Goal: Transaction & Acquisition: Purchase product/service

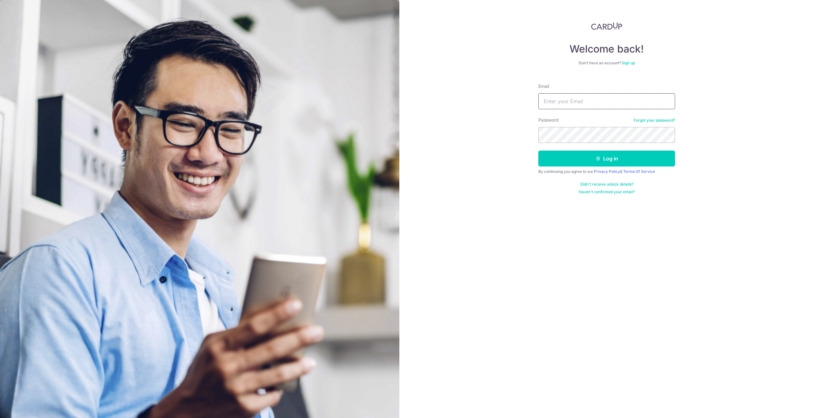
click at [549, 100] on input "Email" at bounding box center [607, 101] width 137 height 16
type input "jian.cong@live.com"
click at [539, 150] on button "Log in" at bounding box center [607, 158] width 137 height 16
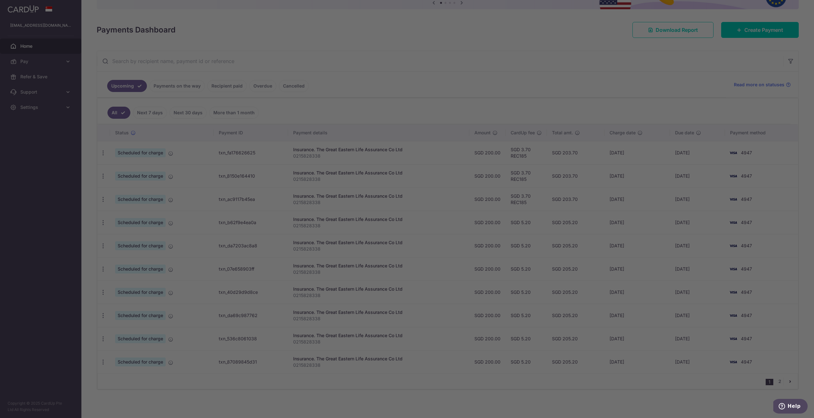
scroll to position [74, 0]
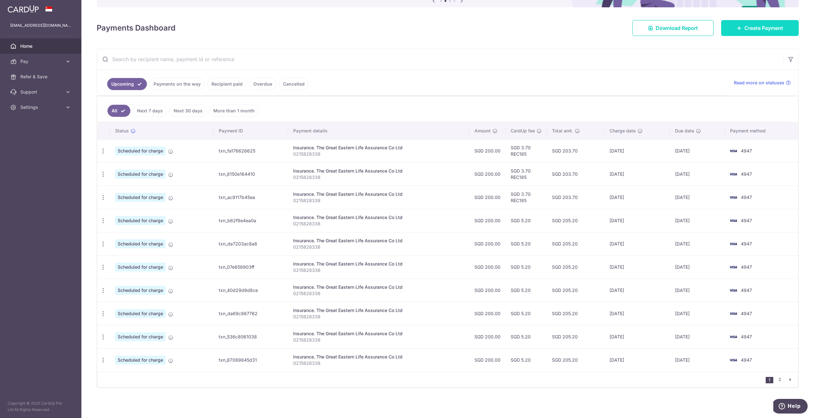
click at [760, 31] on span "Create Payment" at bounding box center [764, 28] width 39 height 8
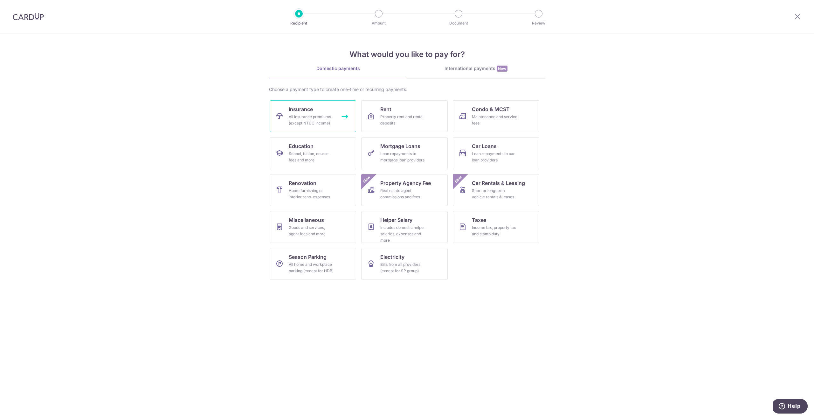
click at [303, 109] on span "Insurance" at bounding box center [301, 109] width 24 height 8
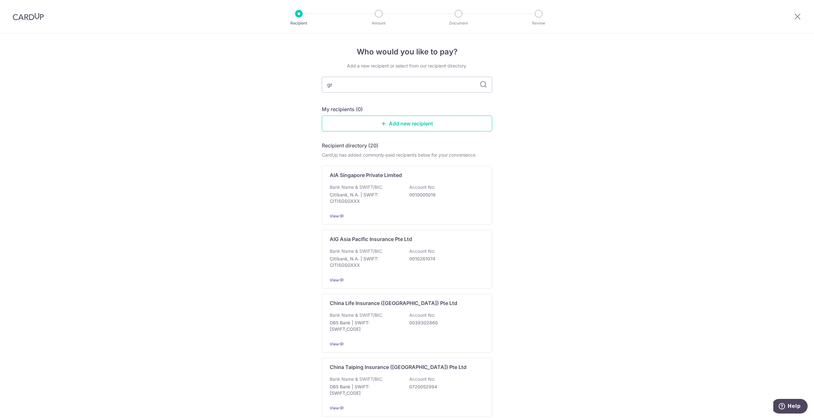
type input "great eastern"
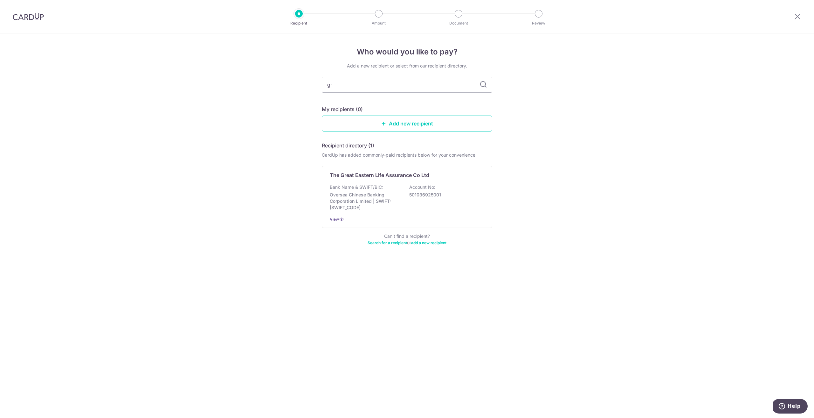
click at [38, 17] on img at bounding box center [28, 17] width 31 height 8
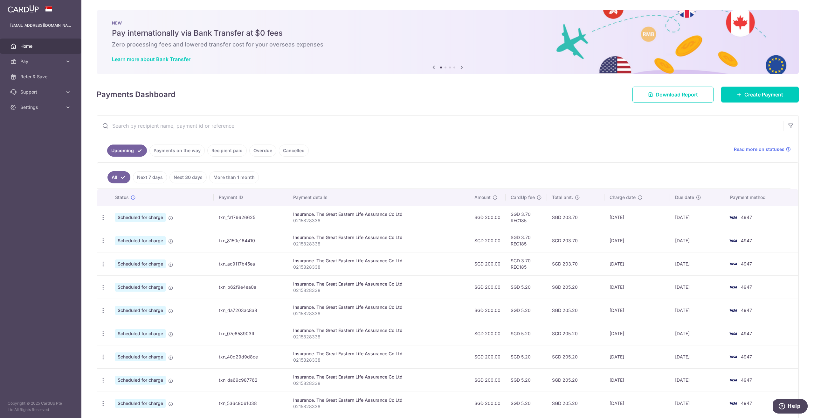
click at [233, 152] on link "Recipient paid" at bounding box center [226, 150] width 39 height 12
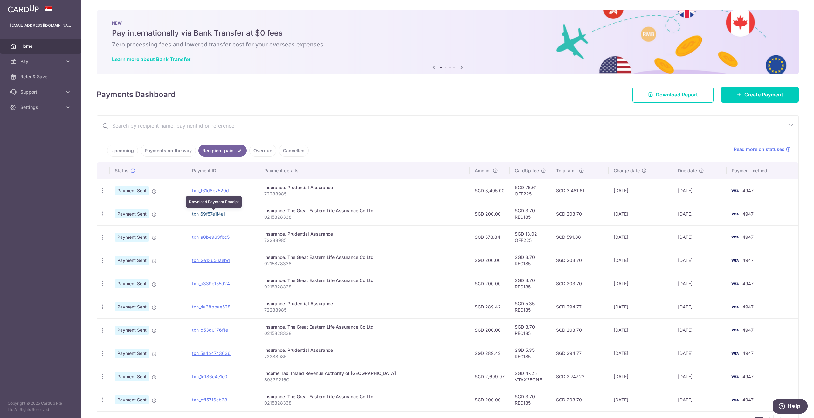
click at [203, 213] on link "txn_69f57e1f4a1" at bounding box center [208, 213] width 33 height 5
click at [748, 93] on span "Create Payment" at bounding box center [764, 95] width 39 height 8
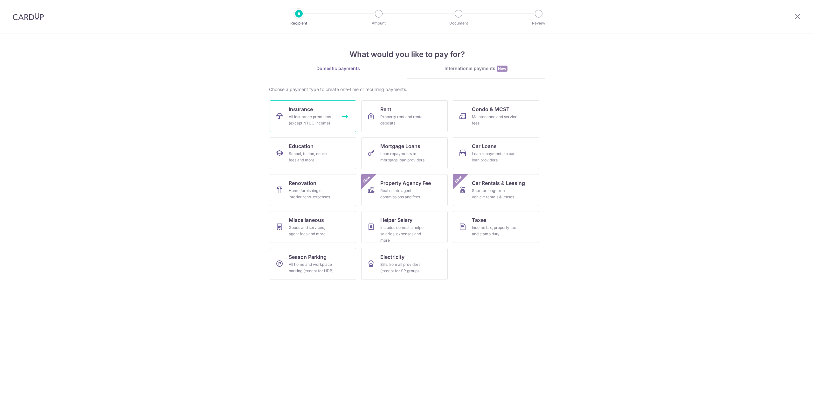
click at [311, 114] on div "All insurance premiums (except NTUC Income)" at bounding box center [312, 120] width 46 height 13
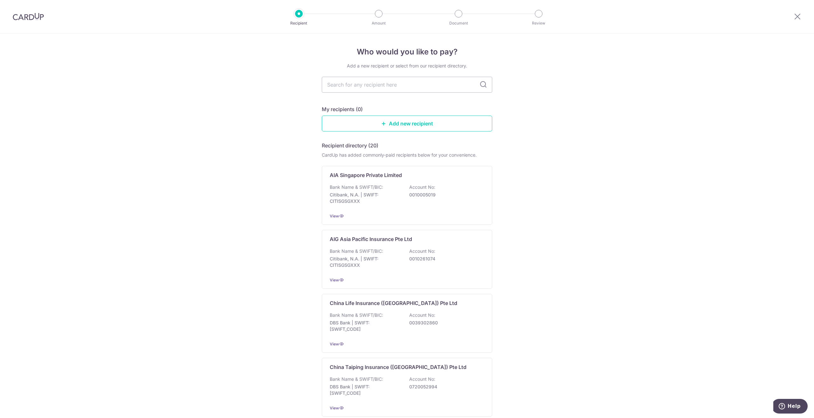
type input "great eastern"
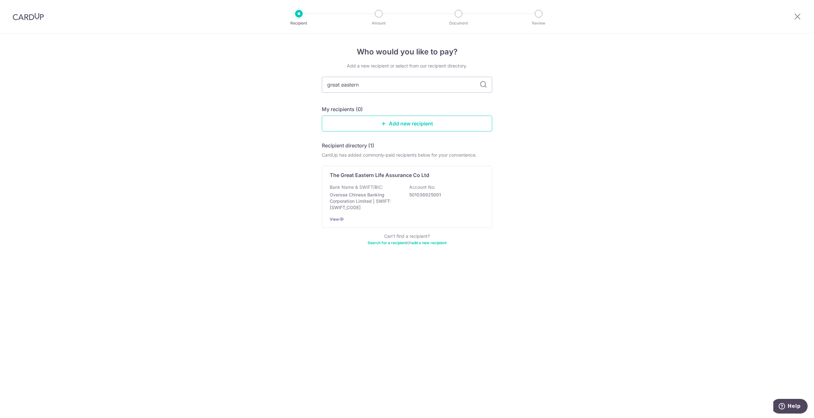
click at [464, 276] on div "Who would you like to pay? Add a new recipient or select from our recipient dir…" at bounding box center [407, 225] width 814 height 384
click at [425, 187] on p "Account No:" at bounding box center [422, 187] width 26 height 6
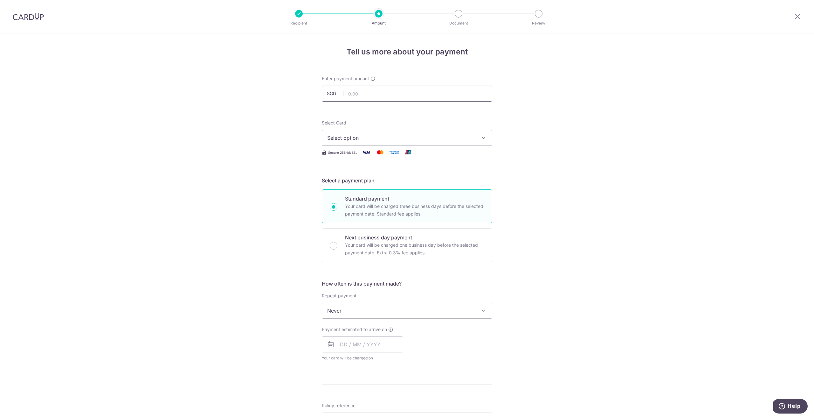
click at [425, 93] on input "text" at bounding box center [407, 94] width 171 height 16
type input "2,430.75"
click at [433, 136] on span "Select option" at bounding box center [401, 138] width 148 height 8
click at [409, 185] on span "**** 4947" at bounding box center [407, 183] width 160 height 8
click at [370, 315] on span "Never" at bounding box center [407, 310] width 170 height 15
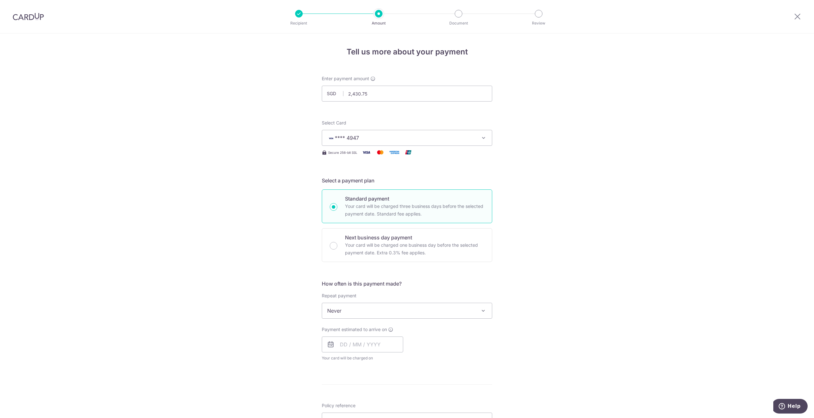
click at [241, 312] on div "Tell us more about your payment Enter payment amount SGD 2,430.75 2430.75 Selec…" at bounding box center [407, 320] width 814 height 575
click at [338, 345] on input "text" at bounding box center [362, 344] width 81 height 16
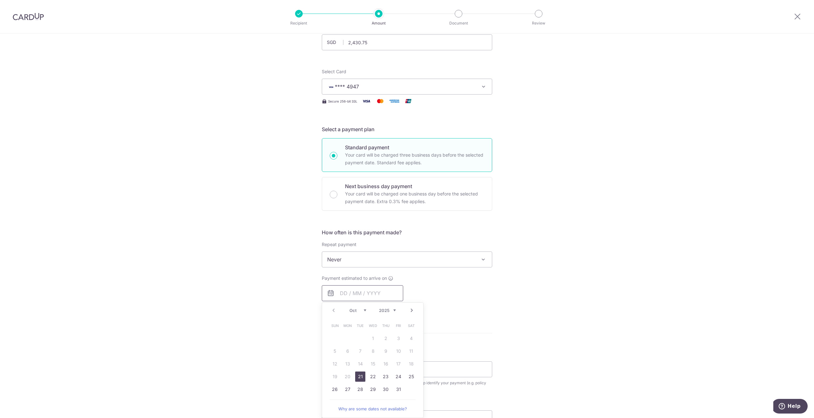
scroll to position [64, 0]
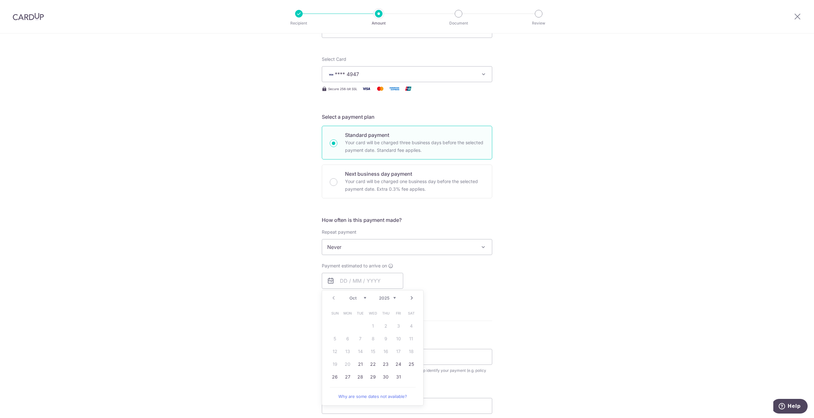
click at [213, 334] on div "Tell us more about your payment Enter payment amount SGD 2,430.75 2430.75 Selec…" at bounding box center [407, 257] width 814 height 575
click at [347, 284] on input "text" at bounding box center [362, 281] width 81 height 16
click at [394, 190] on p "Your card will be charged one business day before the selected payment date. Ex…" at bounding box center [414, 185] width 139 height 15
click at [338, 186] on input "Next business day payment Your card will be charged one business day before the…" at bounding box center [334, 182] width 8 height 8
radio input "false"
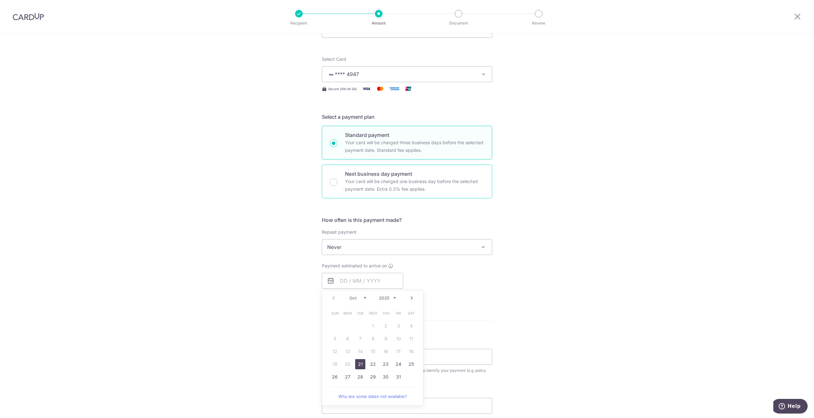
radio input "true"
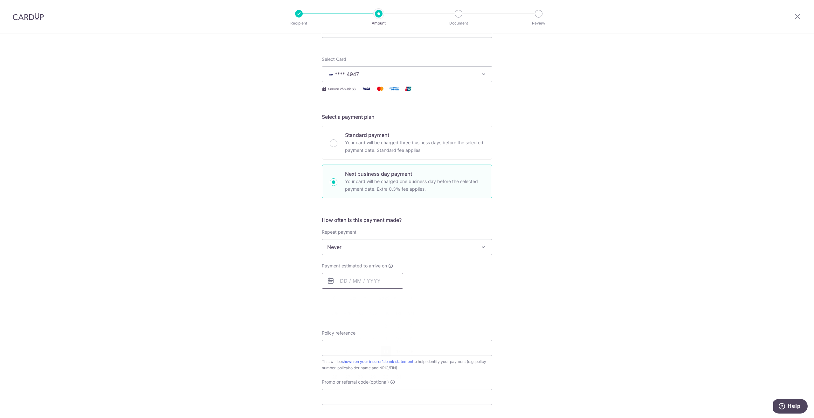
click at [374, 282] on input "text" at bounding box center [362, 281] width 81 height 16
click at [334, 365] on link "19" at bounding box center [335, 364] width 10 height 10
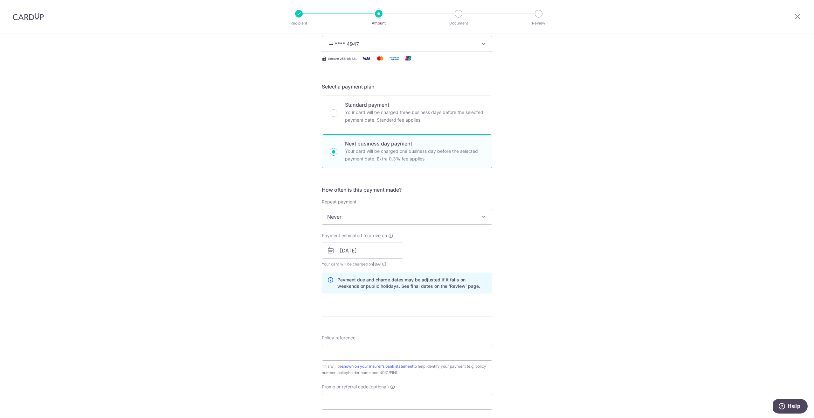
scroll to position [95, 0]
click at [374, 250] on input "19/10/2025" at bounding box center [362, 249] width 81 height 16
click at [394, 321] on link "17" at bounding box center [399, 319] width 10 height 10
type input "[DATE]"
click at [243, 301] on div "Tell us more about your payment Enter payment amount SGD 2,430.75 2430.75 Selec…" at bounding box center [407, 254] width 814 height 632
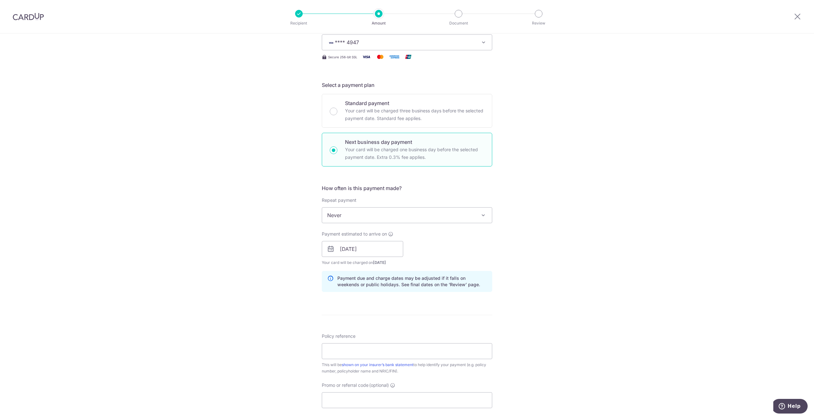
click at [243, 301] on div "Tell us more about your payment Enter payment amount SGD 2,430.75 2430.75 Selec…" at bounding box center [407, 254] width 814 height 632
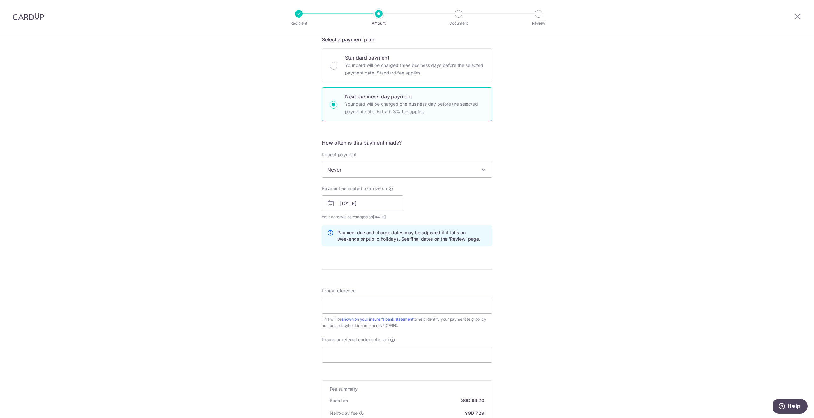
scroll to position [159, 0]
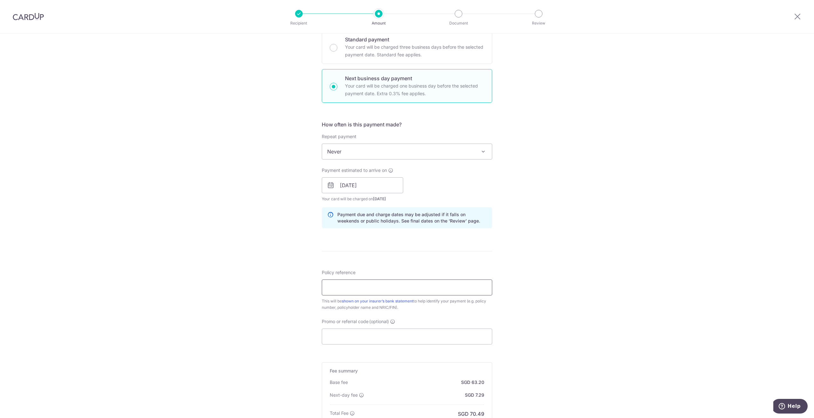
click at [351, 289] on input "Policy reference" at bounding box center [407, 287] width 171 height 16
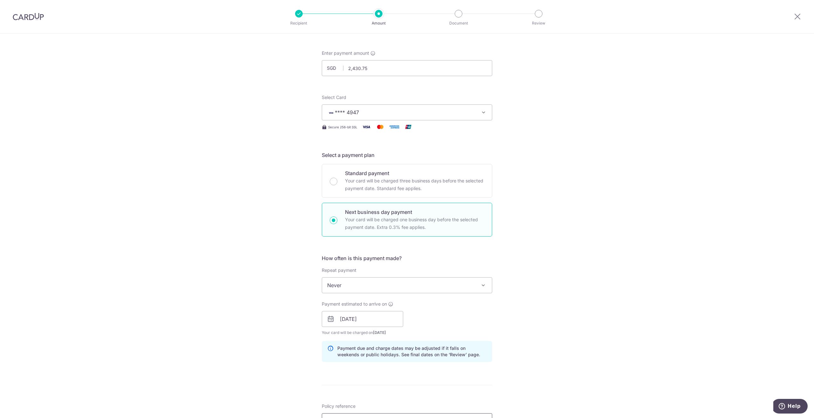
scroll to position [248, 0]
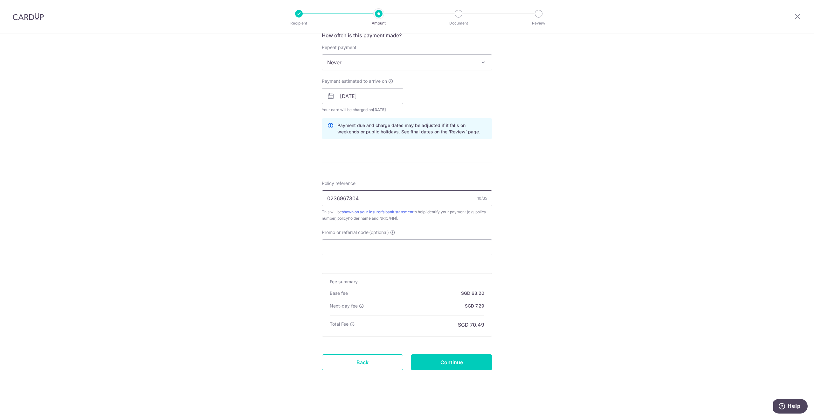
type input "0236967304"
click at [390, 248] on input "Promo or referral code (optional)" at bounding box center [407, 247] width 171 height 16
paste input "OFF225"
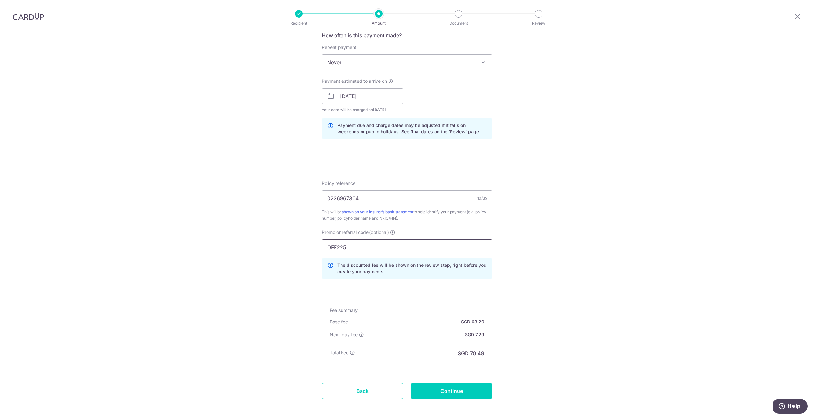
type input "OFF225"
click at [601, 295] on div "Tell us more about your payment Enter payment amount SGD 2,430.75 2430.75 Selec…" at bounding box center [407, 115] width 814 height 661
click at [470, 394] on input "Continue" at bounding box center [451, 391] width 81 height 16
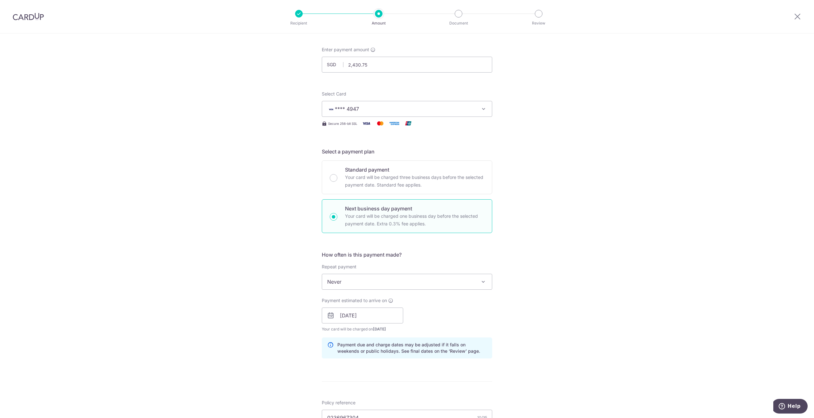
scroll to position [25, 0]
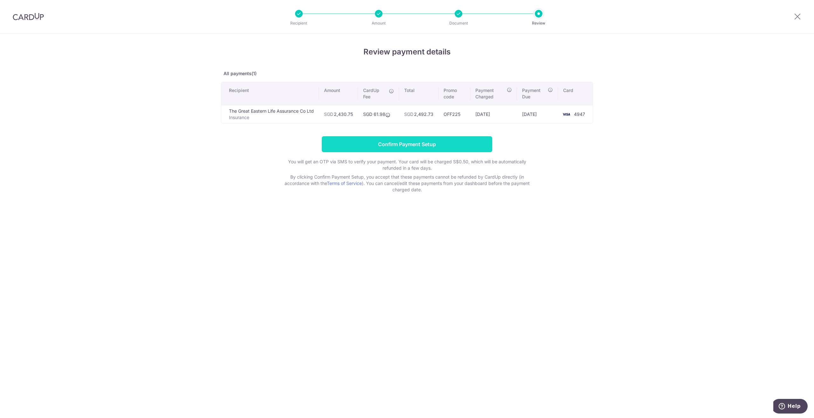
click at [454, 145] on input "Confirm Payment Setup" at bounding box center [407, 144] width 171 height 16
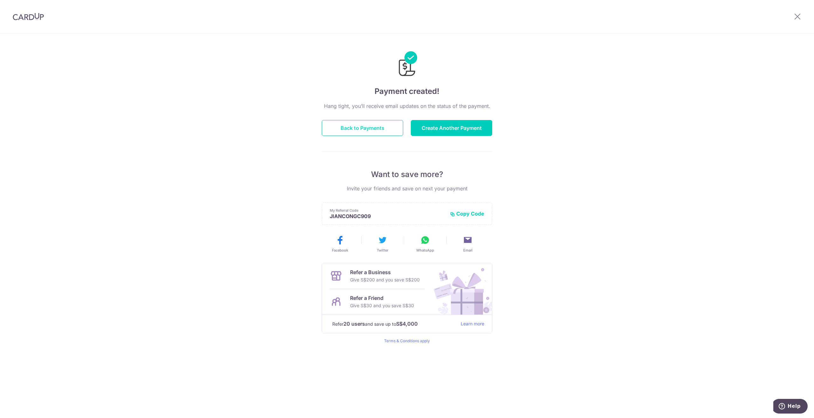
click at [360, 129] on button "Back to Payments" at bounding box center [362, 128] width 81 height 16
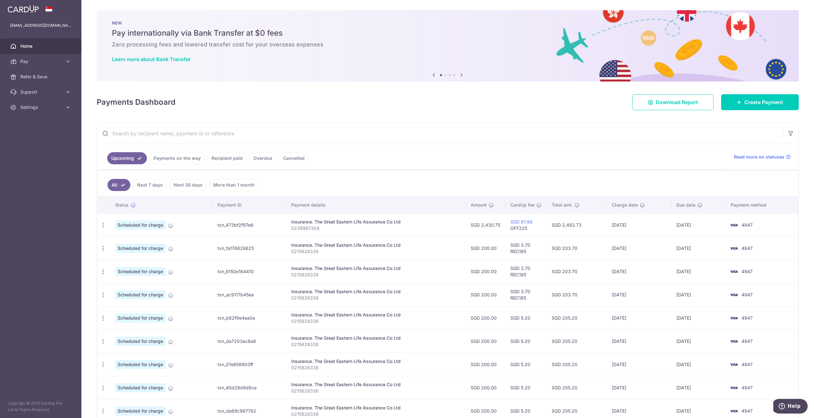
click at [310, 227] on p "0236967304" at bounding box center [375, 228] width 169 height 6
copy p "0236967304"
click at [231, 158] on link "Recipient paid" at bounding box center [226, 158] width 39 height 12
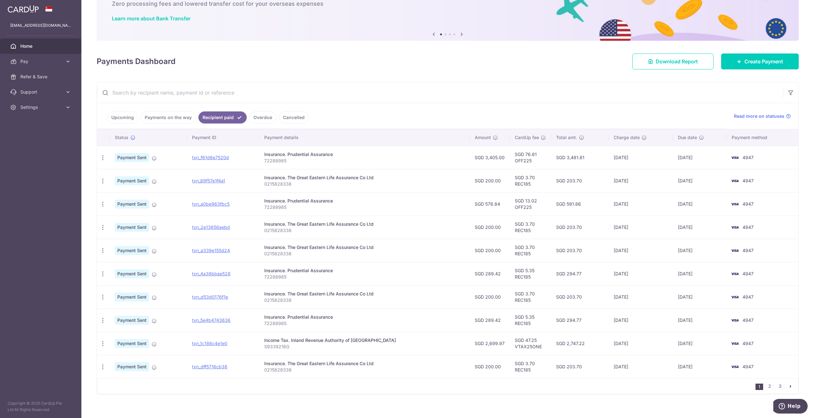
scroll to position [47, 0]
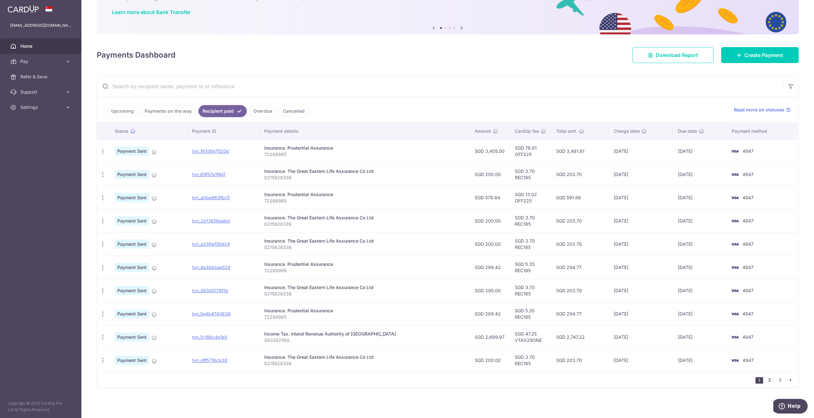
click at [766, 378] on link "2" at bounding box center [770, 380] width 8 height 8
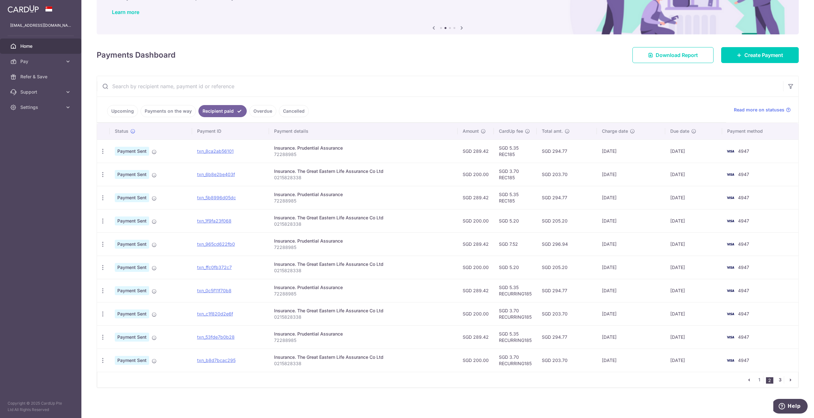
click at [777, 382] on link "3" at bounding box center [781, 380] width 8 height 8
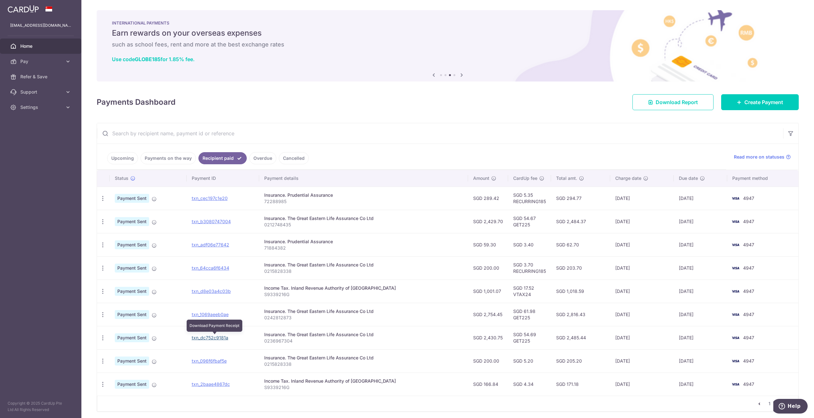
click at [225, 338] on link "txn_dc752c9181a" at bounding box center [210, 337] width 37 height 5
drag, startPoint x: 712, startPoint y: 130, endPoint x: 706, endPoint y: 128, distance: 6.7
click at [712, 130] on input "text" at bounding box center [440, 133] width 686 height 20
click at [134, 160] on link "Upcoming" at bounding box center [122, 158] width 31 height 12
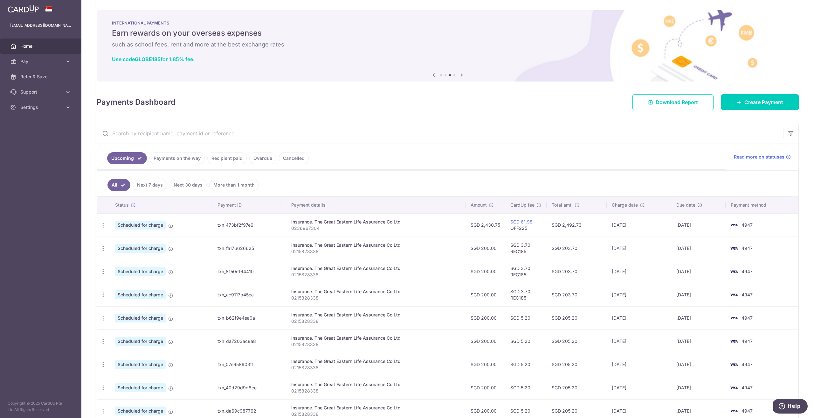
click at [683, 206] on span "Due date" at bounding box center [686, 205] width 19 height 6
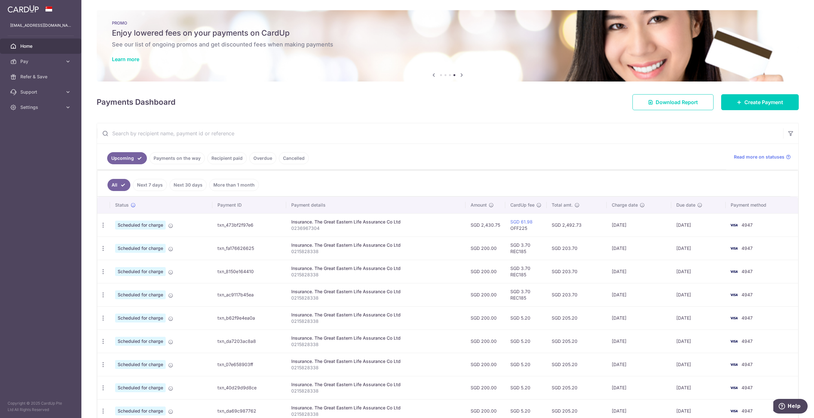
click at [244, 226] on td "txn_473bf2f97e6" at bounding box center [250, 224] width 74 height 23
click at [173, 223] on icon at bounding box center [170, 225] width 5 height 5
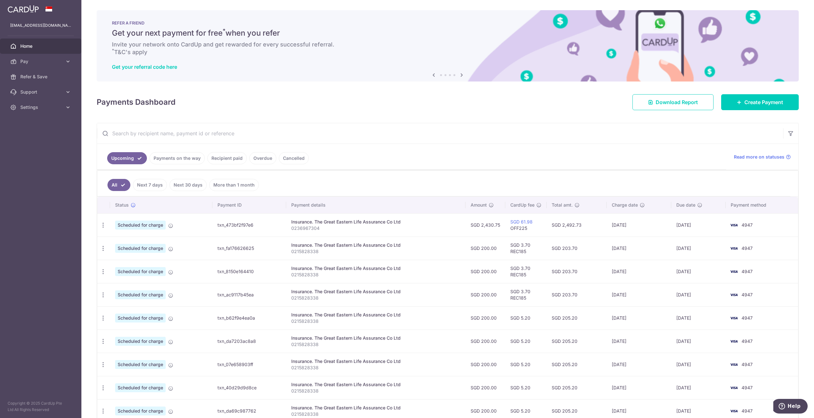
click at [124, 225] on span "Scheduled for charge" at bounding box center [140, 224] width 51 height 9
click at [745, 104] on span "Create Payment" at bounding box center [764, 102] width 39 height 8
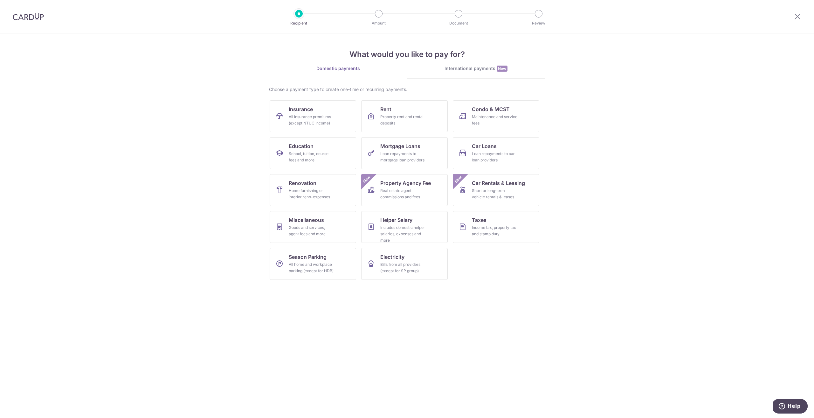
click at [33, 19] on img at bounding box center [28, 17] width 31 height 8
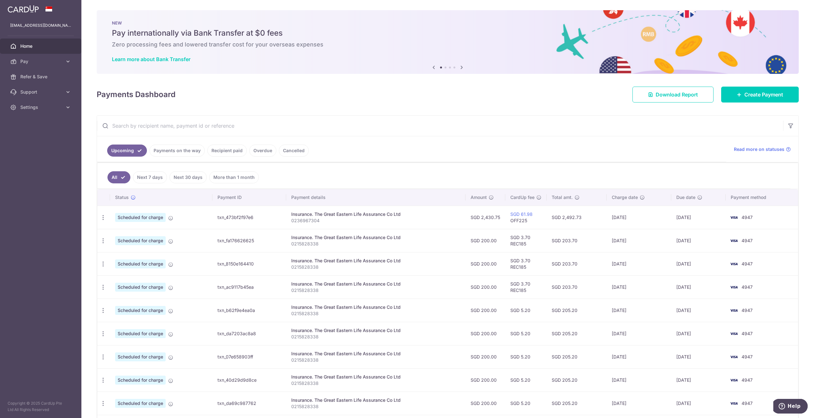
click at [218, 150] on link "Recipient paid" at bounding box center [226, 150] width 39 height 12
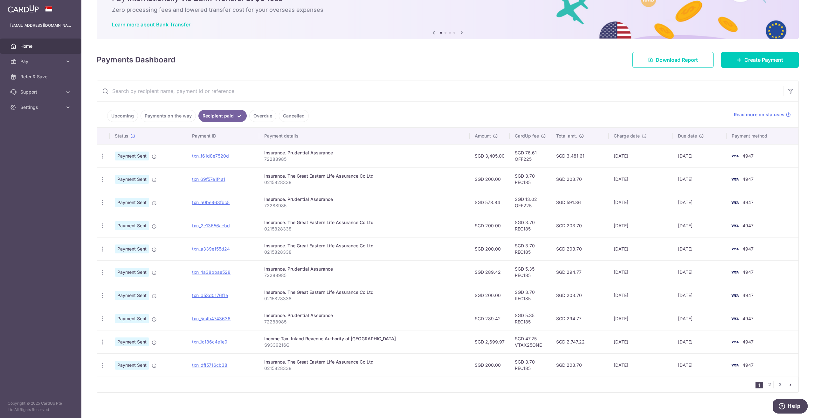
scroll to position [39, 0]
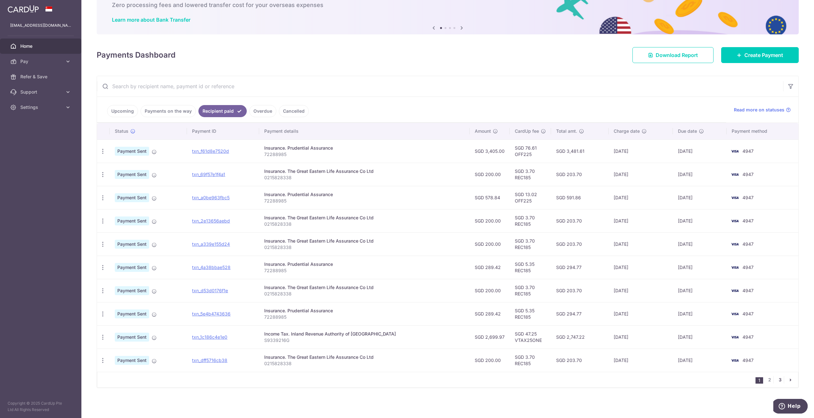
click at [777, 380] on link "3" at bounding box center [781, 380] width 8 height 8
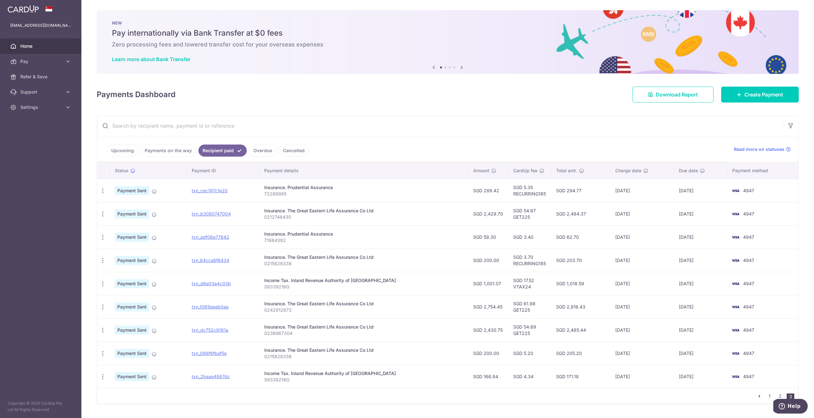
click at [280, 308] on p "0242812873" at bounding box center [363, 310] width 199 height 6
copy p "0242812873"
click at [207, 306] on link "txn_1069aeeb0ae" at bounding box center [210, 306] width 37 height 5
click at [748, 94] on span "Create Payment" at bounding box center [764, 95] width 39 height 8
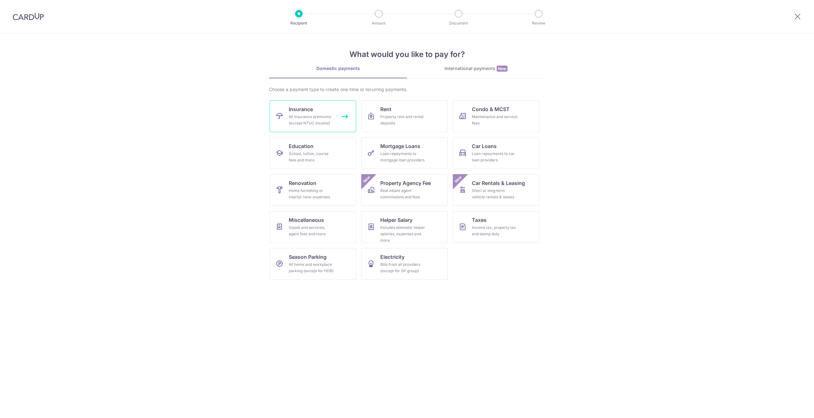
click at [313, 119] on div "All insurance premiums (except NTUC Income)" at bounding box center [312, 120] width 46 height 13
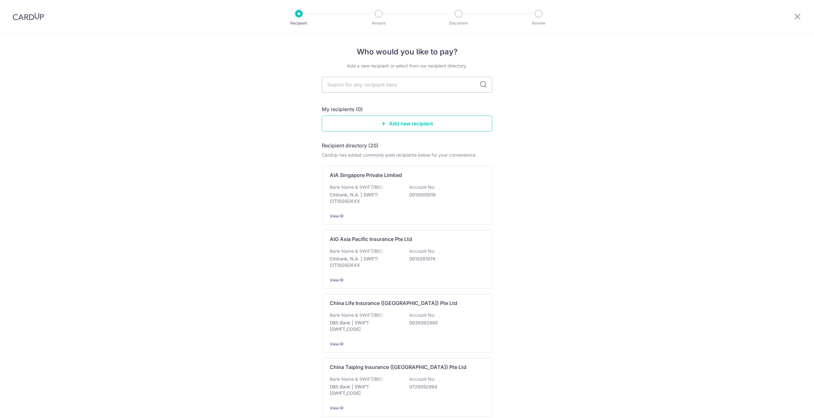
type input "great eastern"
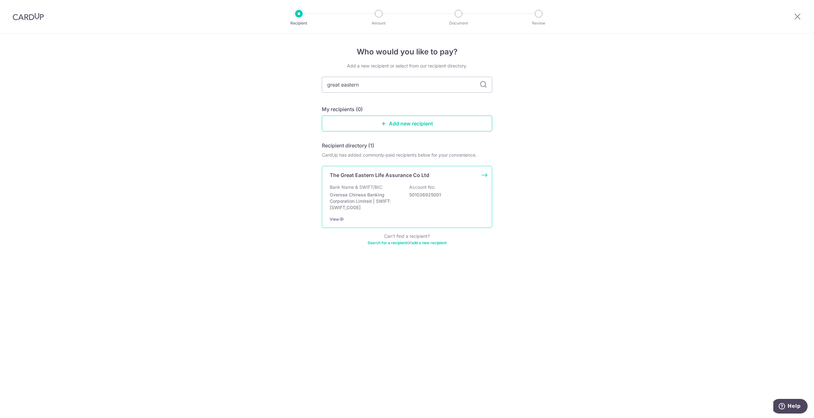
click at [383, 185] on p "Bank Name & SWIFT/BIC:" at bounding box center [356, 187] width 53 height 6
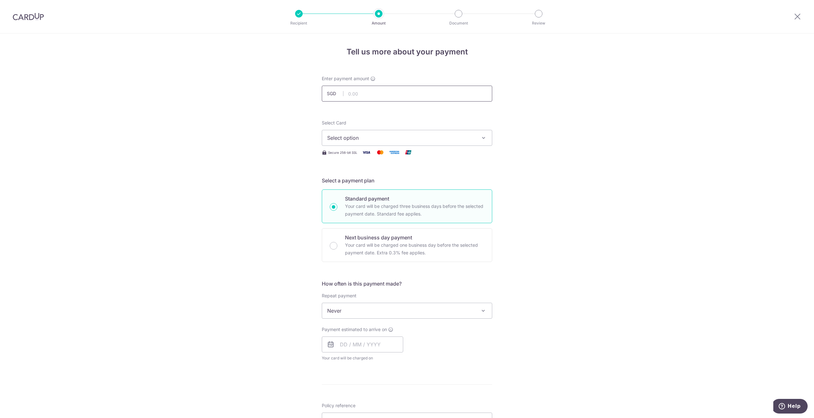
drag, startPoint x: 0, startPoint y: 0, endPoint x: 365, endPoint y: 95, distance: 377.3
click at [365, 95] on input "text" at bounding box center [407, 94] width 171 height 16
click at [375, 94] on input "2,754.00" at bounding box center [407, 94] width 171 height 16
type input "2,754.45"
click at [359, 141] on span "Select option" at bounding box center [401, 138] width 148 height 8
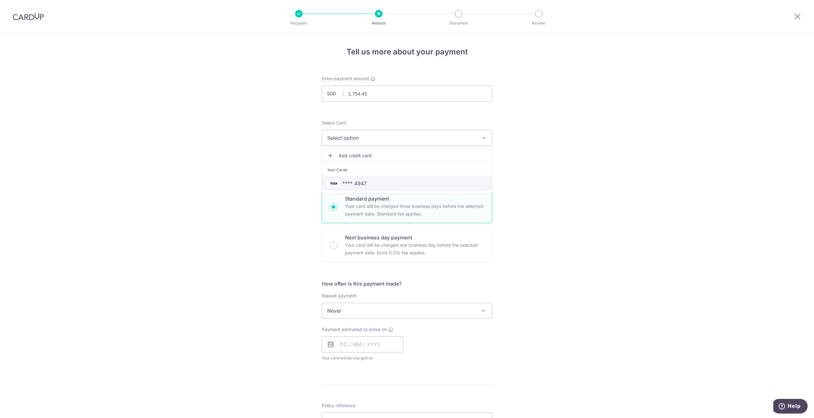
click at [356, 184] on span "**** 4947" at bounding box center [355, 183] width 24 height 8
click at [242, 202] on div "Tell us more about your payment Enter payment amount SGD 2,754.45 2754.45 Selec…" at bounding box center [407, 320] width 814 height 575
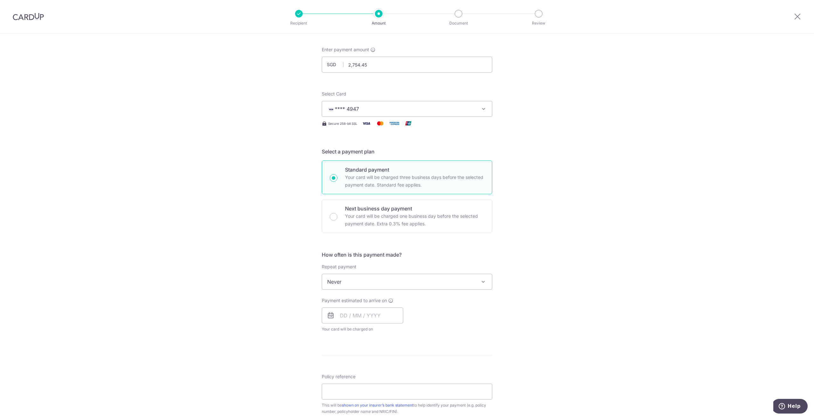
scroll to position [32, 0]
click at [345, 275] on span "Never" at bounding box center [407, 278] width 170 height 15
click at [343, 311] on input "text" at bounding box center [362, 312] width 81 height 16
click at [371, 398] on link "22" at bounding box center [373, 396] width 10 height 10
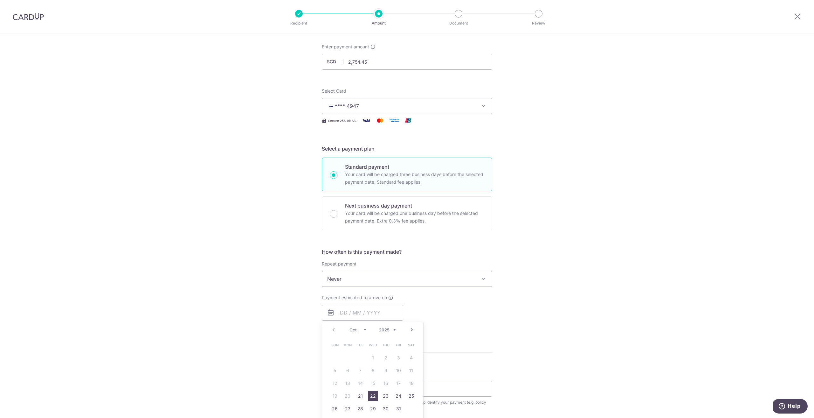
type input "[DATE]"
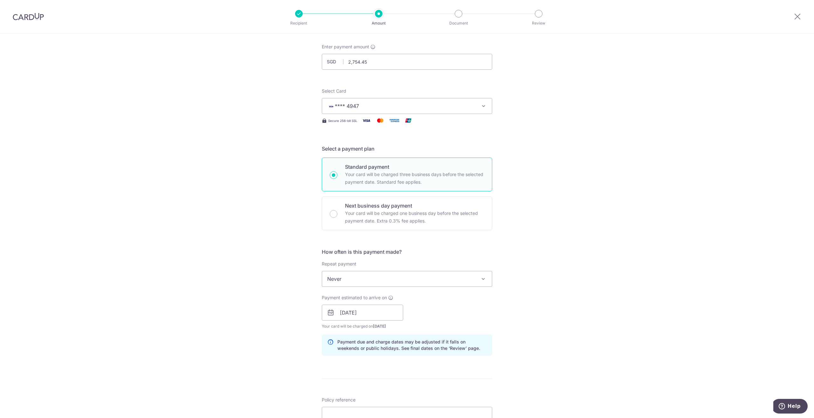
click at [515, 314] on div "Tell us more about your payment Enter payment amount SGD 2,754.45 2754.45 Selec…" at bounding box center [407, 303] width 814 height 602
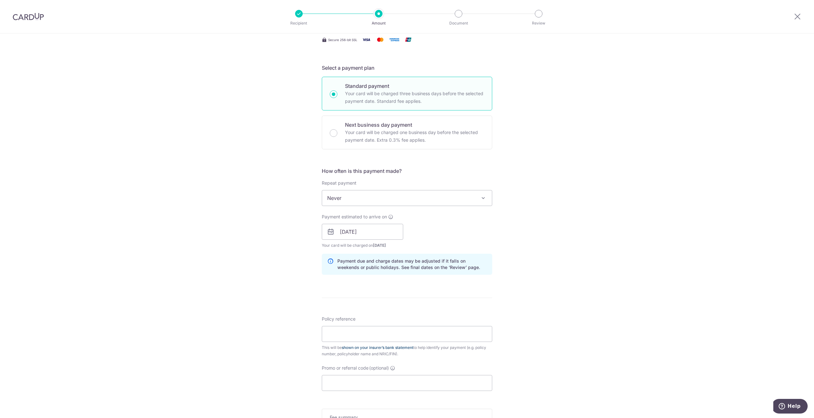
scroll to position [127, 0]
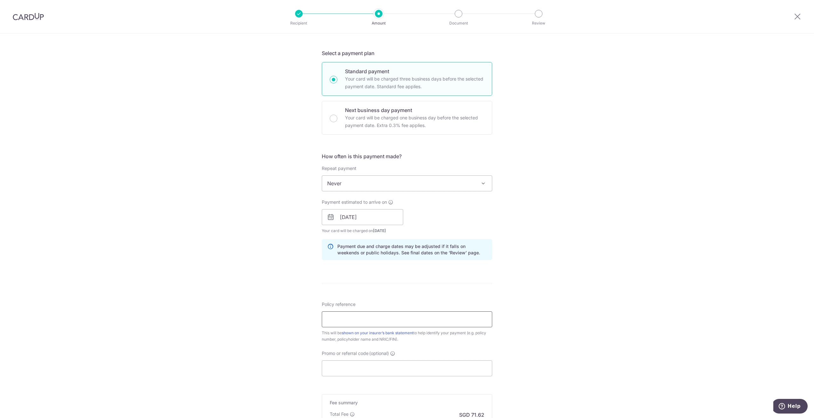
click at [380, 319] on input "Policy reference" at bounding box center [407, 319] width 171 height 16
paste input "0242812873"
type input "0242812873"
click at [275, 333] on div "Tell us more about your payment Enter payment amount SGD 2,754.45 2754.45 Selec…" at bounding box center [407, 207] width 814 height 602
click at [400, 372] on input "Promo or referral code (optional)" at bounding box center [407, 368] width 171 height 16
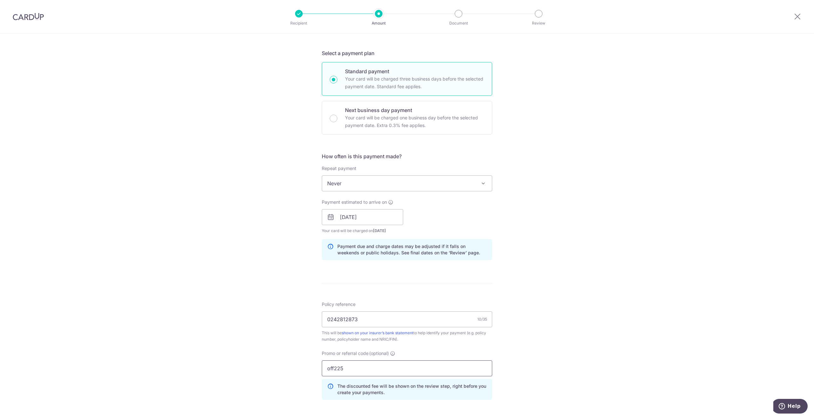
type input "off225"
click at [685, 219] on div "Tell us more about your payment Enter payment amount SGD 2,754.45 2754.45 Selec…" at bounding box center [407, 221] width 814 height 630
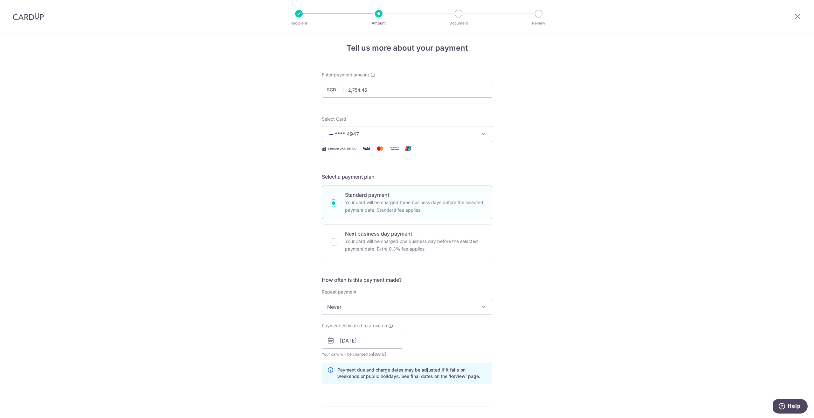
scroll to position [0, 0]
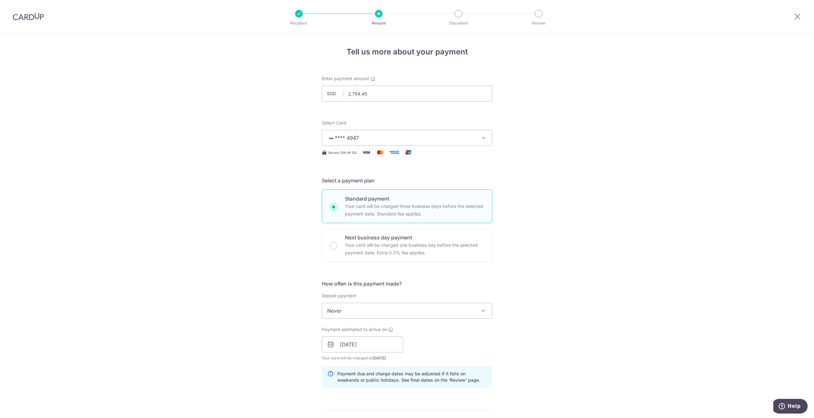
click at [722, 224] on div "Tell us more about your payment Enter payment amount SGD 2,754.45 2754.45 Selec…" at bounding box center [407, 348] width 814 height 630
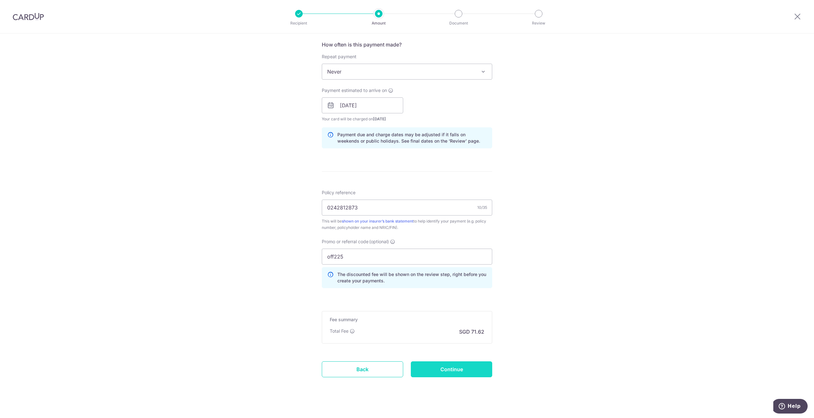
scroll to position [246, 0]
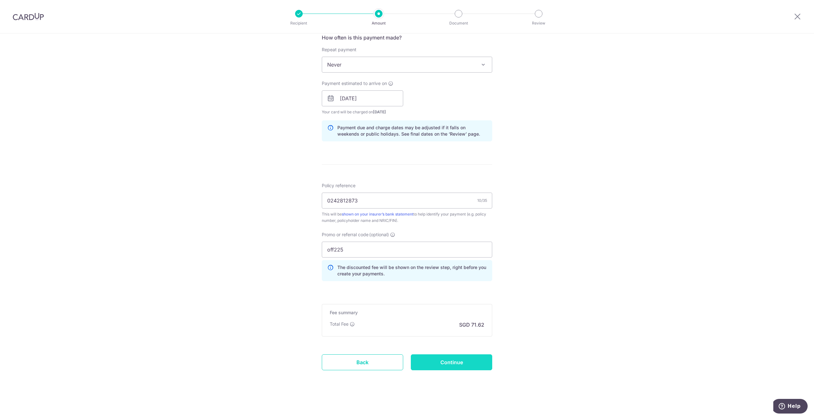
click at [468, 362] on input "Continue" at bounding box center [451, 362] width 81 height 16
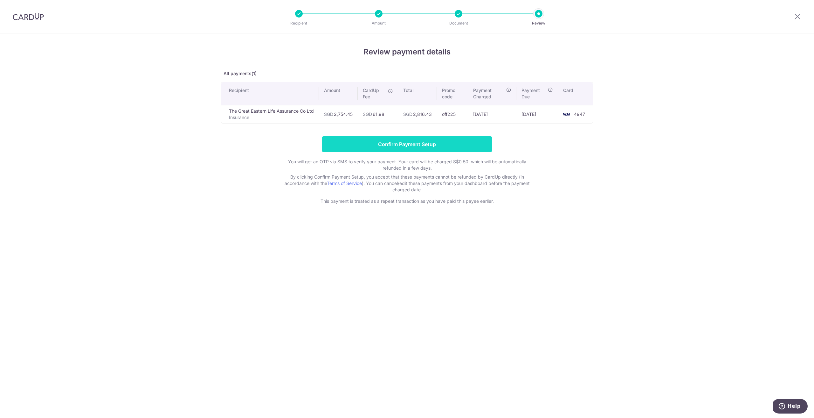
click at [455, 141] on input "Confirm Payment Setup" at bounding box center [407, 144] width 171 height 16
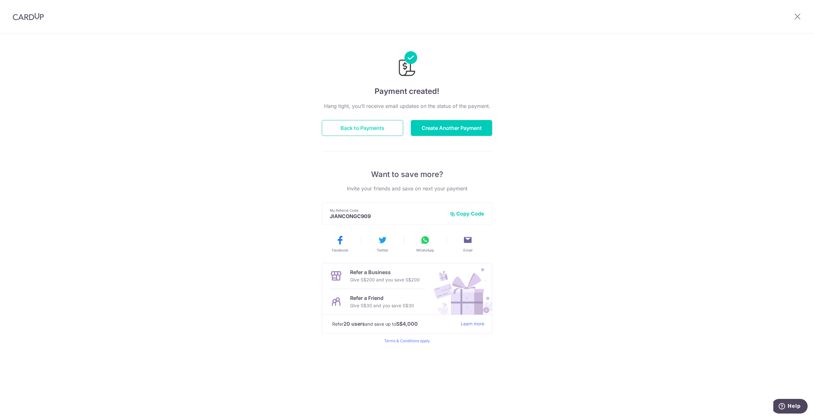
click at [363, 127] on button "Back to Payments" at bounding box center [362, 128] width 81 height 16
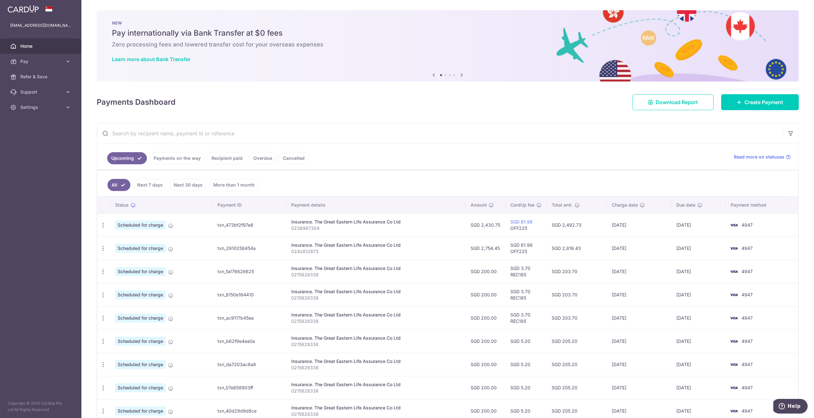
click at [315, 228] on p "0236967304" at bounding box center [375, 228] width 169 height 6
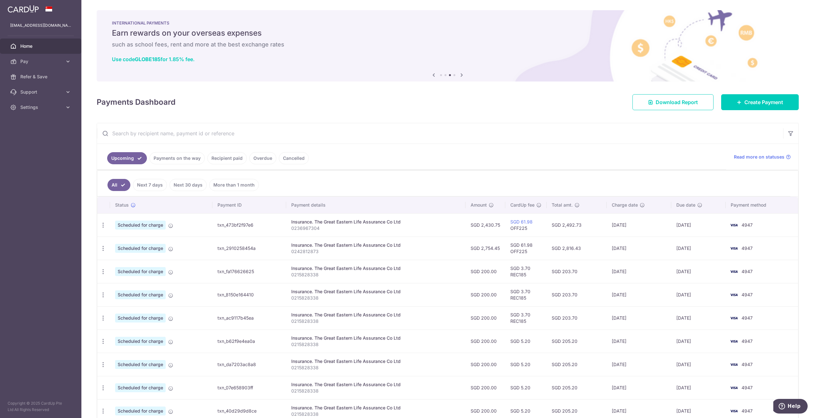
click at [313, 252] on p "0242812873" at bounding box center [375, 251] width 169 height 6
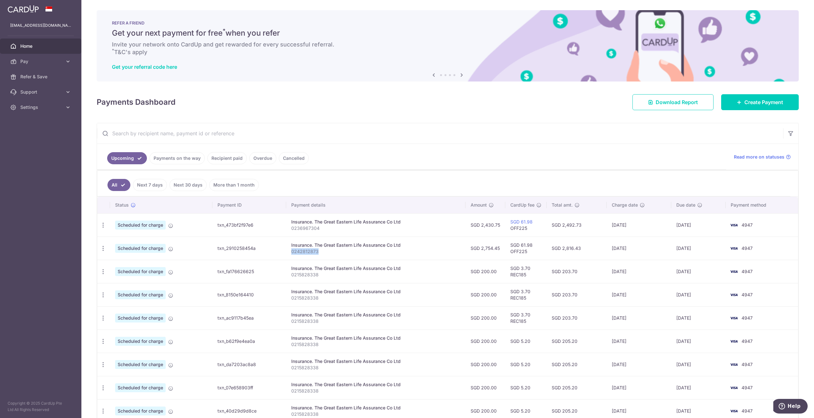
drag, startPoint x: 674, startPoint y: 272, endPoint x: 697, endPoint y: 266, distance: 23.0
click at [697, 266] on td "[DATE]" at bounding box center [699, 271] width 54 height 23
click at [657, 272] on td "[DATE]" at bounding box center [639, 271] width 65 height 23
